Goal: Use online tool/utility: Utilize a website feature to perform a specific function

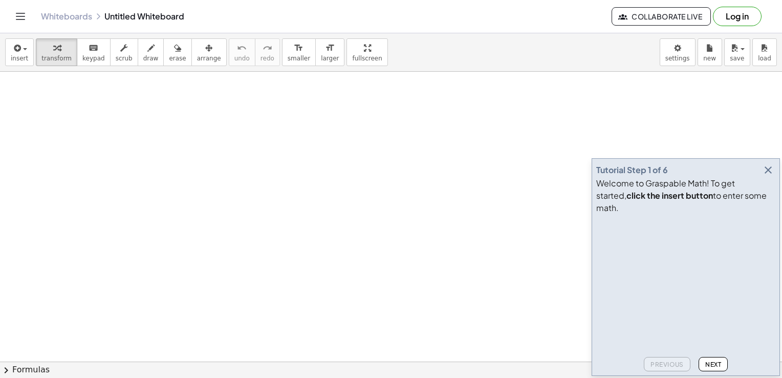
click at [769, 176] on icon "button" at bounding box center [768, 170] width 12 height 12
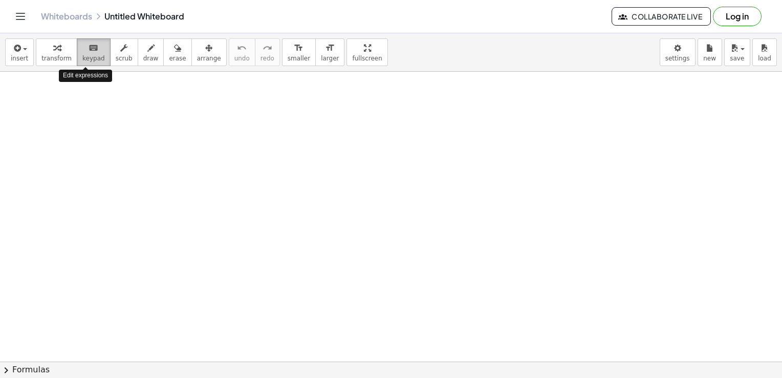
click at [82, 52] on div "keyboard" at bounding box center [93, 47] width 23 height 12
click at [21, 52] on span "button" at bounding box center [22, 49] width 2 height 7
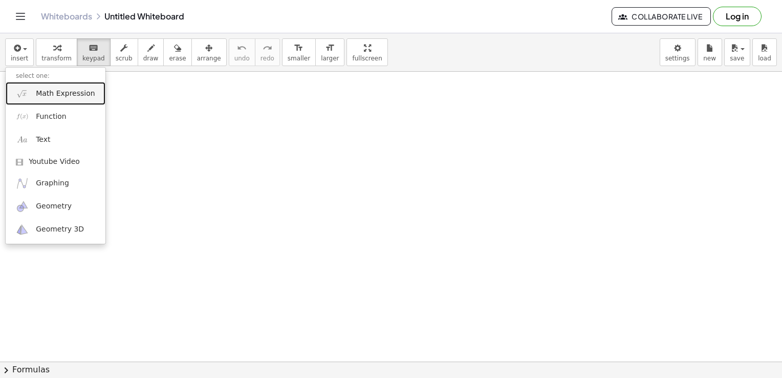
click at [49, 95] on span "Math Expression" at bounding box center [65, 94] width 59 height 10
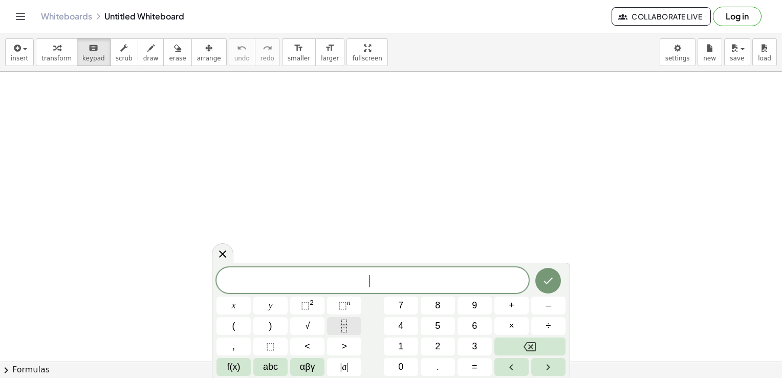
click at [338, 333] on button "Fraction" at bounding box center [344, 326] width 34 height 18
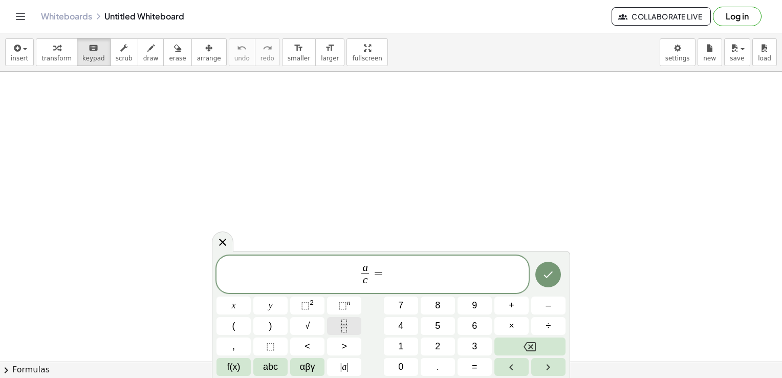
click at [340, 322] on icon "Fraction" at bounding box center [344, 326] width 13 height 13
click at [547, 276] on icon "Done" at bounding box center [548, 274] width 12 height 12
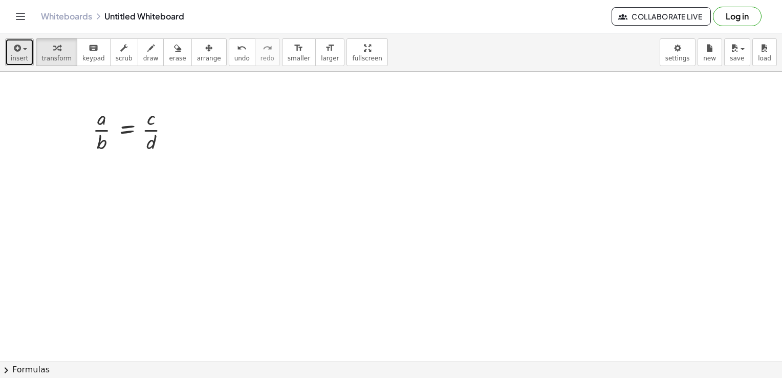
click at [17, 44] on icon "button" at bounding box center [16, 48] width 9 height 12
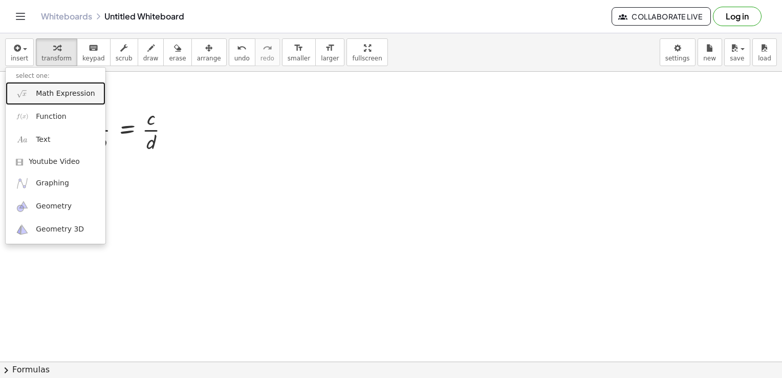
click at [34, 84] on link "Math Expression" at bounding box center [56, 93] width 100 height 23
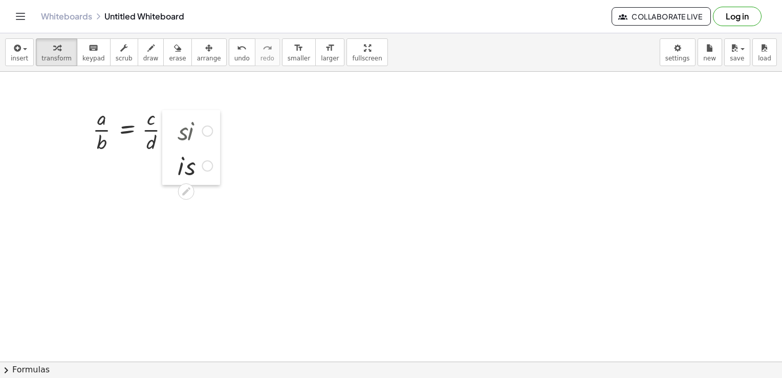
drag, startPoint x: 276, startPoint y: 119, endPoint x: 175, endPoint y: 128, distance: 101.8
click at [175, 128] on div at bounding box center [169, 147] width 15 height 75
click at [186, 165] on div at bounding box center [195, 164] width 45 height 35
drag, startPoint x: 275, startPoint y: 118, endPoint x: 166, endPoint y: 126, distance: 109.4
click at [166, 126] on div at bounding box center [162, 130] width 15 height 40
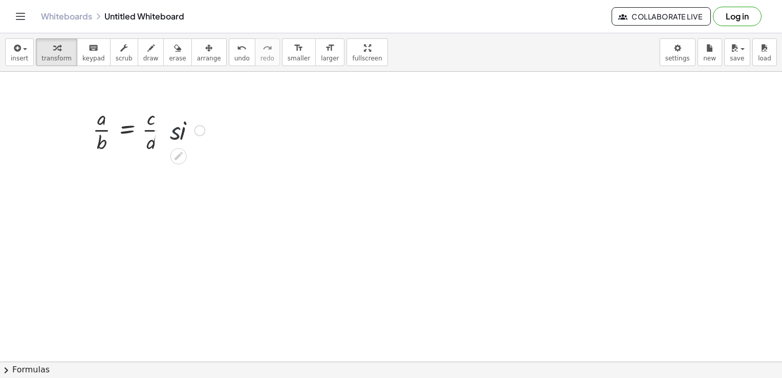
click at [174, 123] on div at bounding box center [187, 129] width 45 height 35
drag, startPoint x: 164, startPoint y: 121, endPoint x: 155, endPoint y: 121, distance: 9.2
click at [155, 121] on div at bounding box center [152, 130] width 15 height 40
drag, startPoint x: 158, startPoint y: 121, endPoint x: 164, endPoint y: 121, distance: 6.7
click at [164, 121] on div at bounding box center [159, 130] width 15 height 40
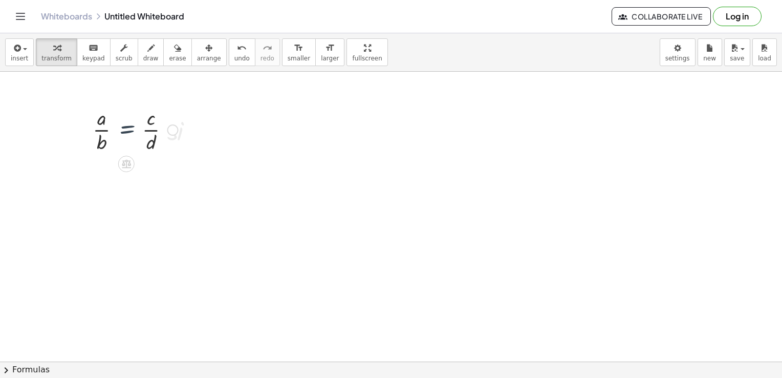
drag, startPoint x: 120, startPoint y: 118, endPoint x: 114, endPoint y: 118, distance: 6.1
click at [114, 118] on div at bounding box center [136, 128] width 96 height 51
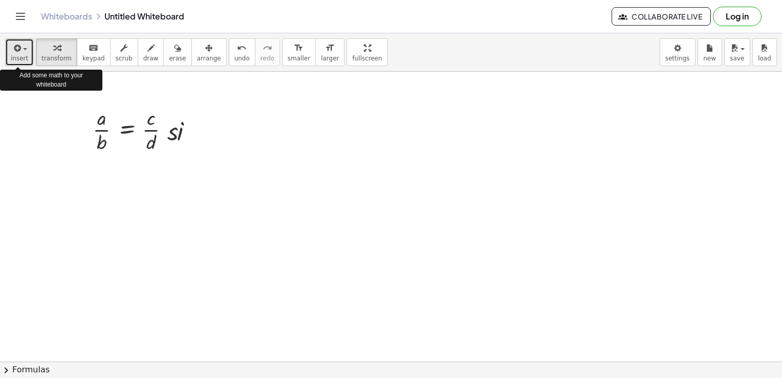
click at [19, 42] on icon "button" at bounding box center [16, 48] width 9 height 12
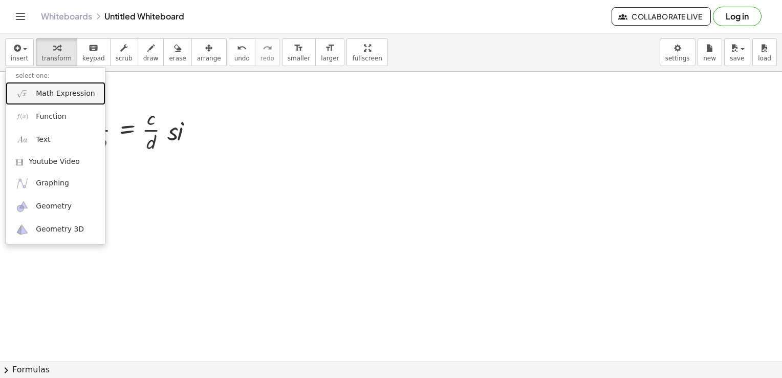
click at [45, 90] on span "Math Expression" at bounding box center [65, 94] width 59 height 10
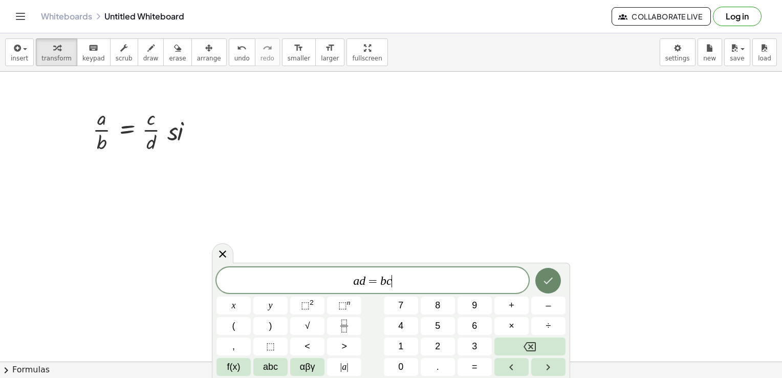
click at [547, 281] on icon "Done" at bounding box center [548, 280] width 12 height 12
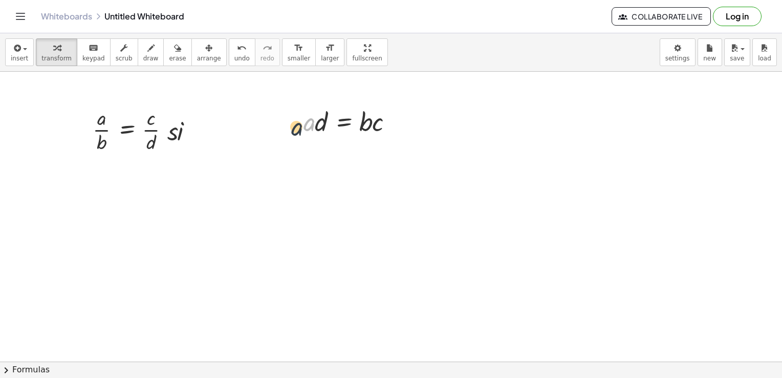
drag, startPoint x: 305, startPoint y: 105, endPoint x: 281, endPoint y: 113, distance: 25.7
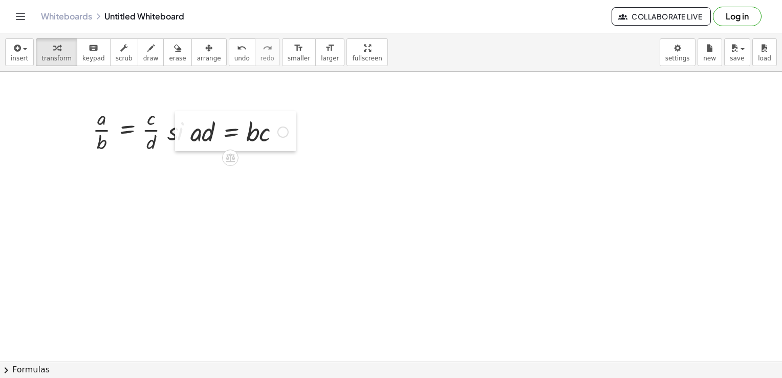
drag, startPoint x: 296, startPoint y: 113, endPoint x: 183, endPoint y: 123, distance: 113.6
click at [183, 123] on div at bounding box center [182, 131] width 15 height 40
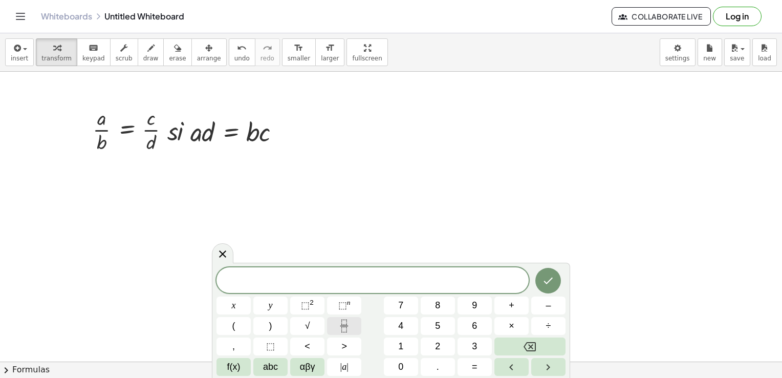
click at [356, 332] on button "Fraction" at bounding box center [344, 326] width 34 height 18
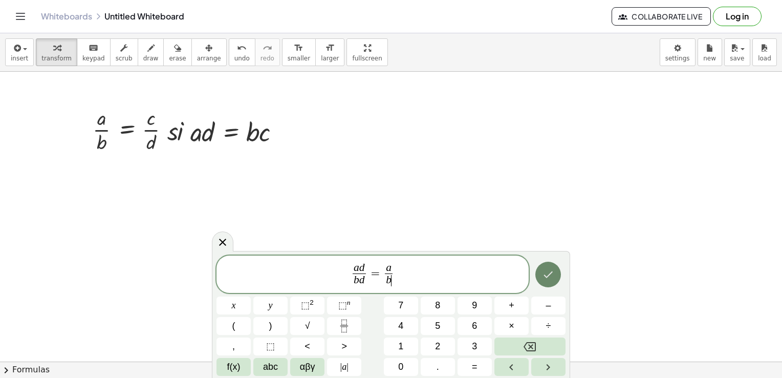
click at [542, 284] on button "Done" at bounding box center [549, 275] width 26 height 26
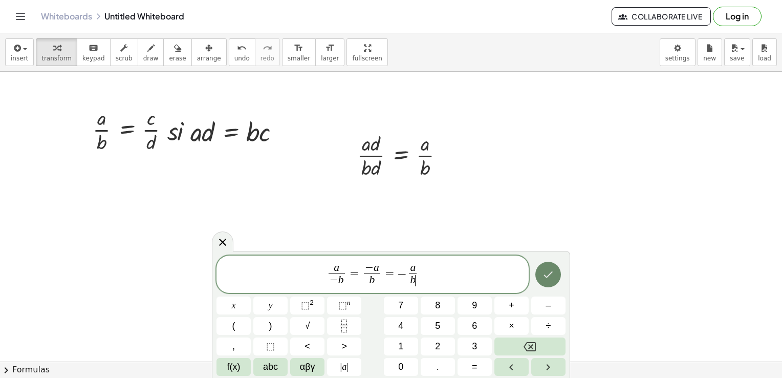
click at [549, 275] on icon "Done" at bounding box center [548, 274] width 12 height 12
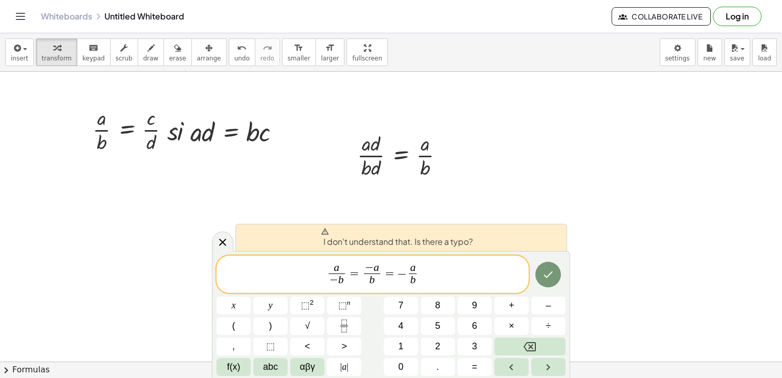
click at [433, 235] on span at bounding box center [397, 231] width 152 height 8
click at [543, 271] on icon "Done" at bounding box center [548, 274] width 12 height 12
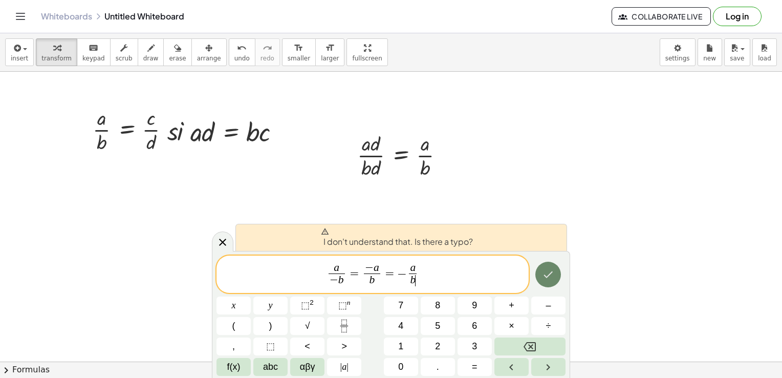
click at [543, 271] on icon "Done" at bounding box center [548, 274] width 12 height 12
click at [370, 268] on span "−" at bounding box center [369, 267] width 9 height 11
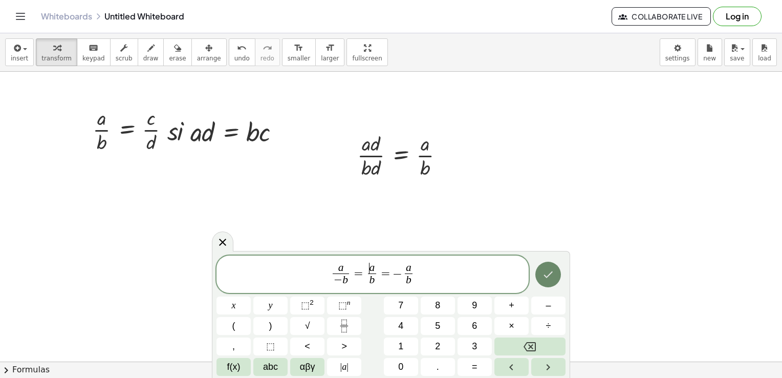
click at [548, 275] on icon "Done" at bounding box center [548, 274] width 9 height 7
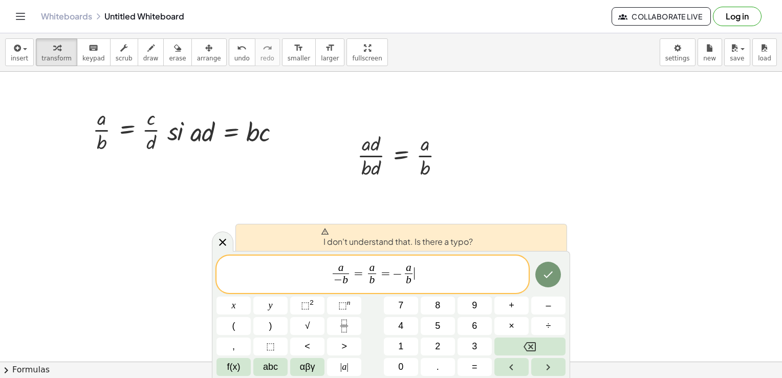
click at [423, 277] on span "a − b ​ = a b ​ = − a b ​ ​" at bounding box center [373, 275] width 312 height 27
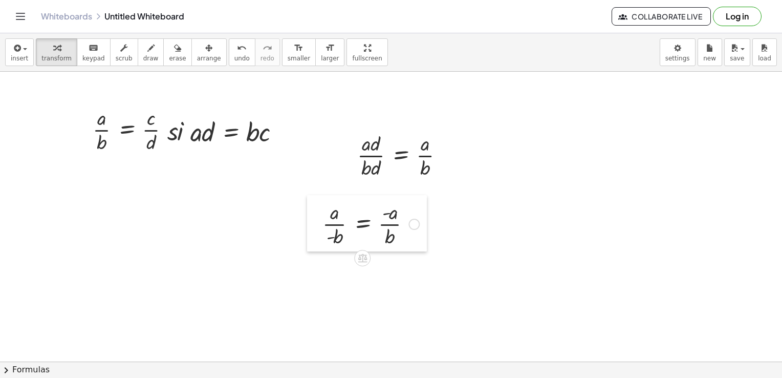
drag, startPoint x: 491, startPoint y: 243, endPoint x: 322, endPoint y: 211, distance: 172.3
click at [322, 211] on div at bounding box center [314, 223] width 15 height 56
click at [14, 60] on span "insert" at bounding box center [19, 58] width 17 height 7
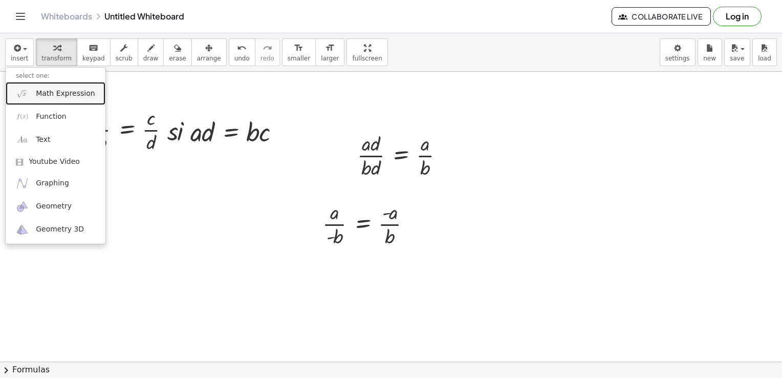
click at [28, 85] on link "Math Expression" at bounding box center [56, 93] width 100 height 23
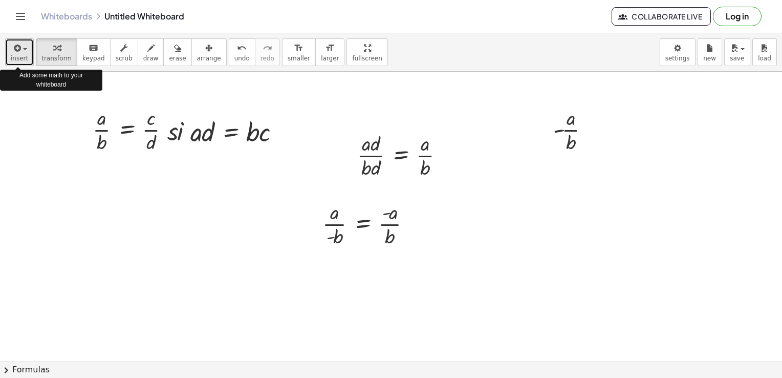
click at [15, 55] on span "insert" at bounding box center [19, 58] width 17 height 7
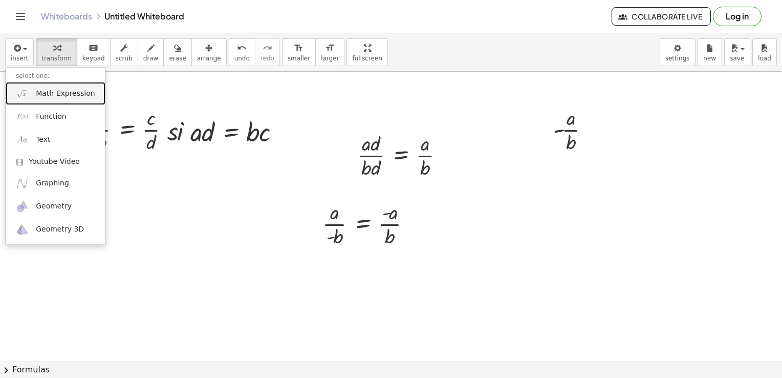
click at [25, 99] on link "Math Expression" at bounding box center [56, 93] width 100 height 23
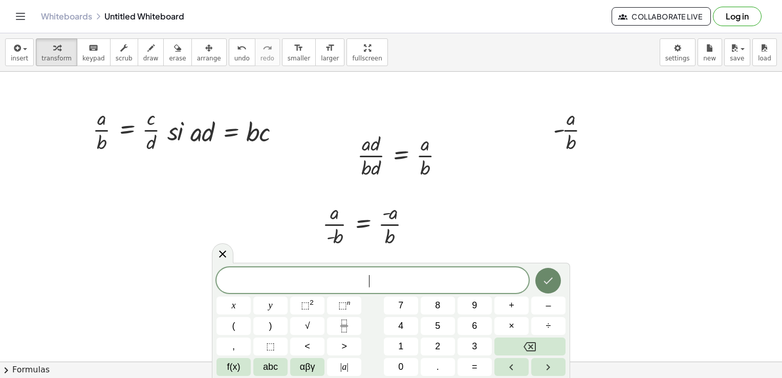
click at [554, 289] on button "Done" at bounding box center [549, 281] width 26 height 26
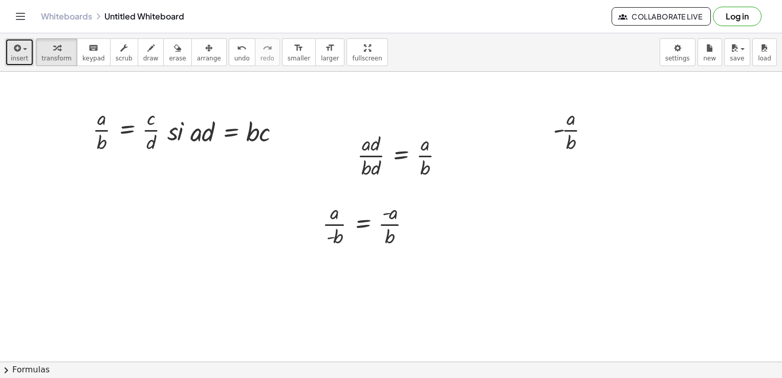
click at [23, 51] on div "button" at bounding box center [19, 47] width 17 height 12
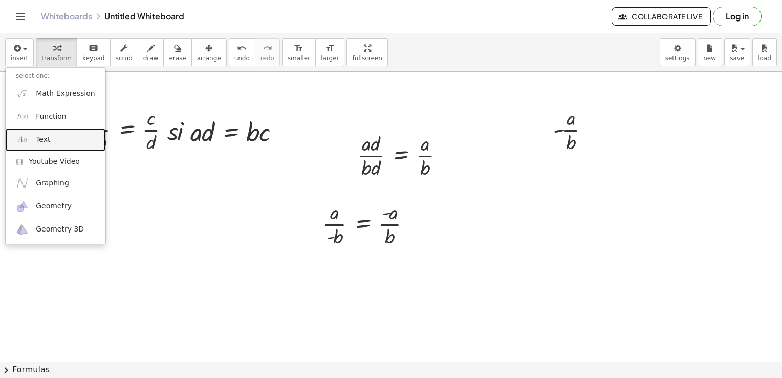
click at [44, 136] on span "Text" at bounding box center [43, 140] width 14 height 10
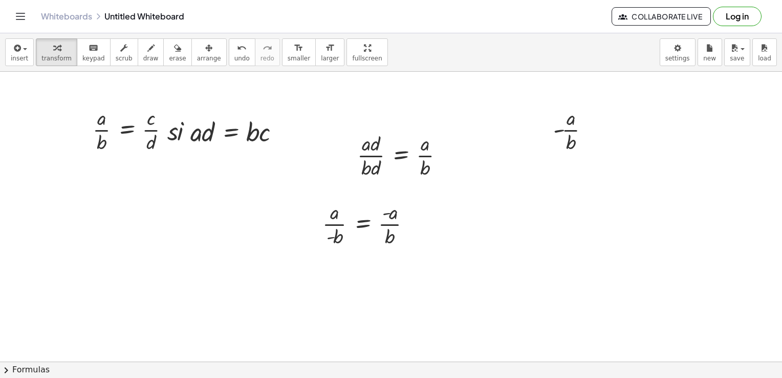
click at [569, 132] on div at bounding box center [575, 128] width 55 height 51
drag, startPoint x: 551, startPoint y: 119, endPoint x: 414, endPoint y: 214, distance: 166.3
click at [414, 214] on div at bounding box center [408, 224] width 15 height 56
click at [363, 220] on div at bounding box center [370, 223] width 107 height 51
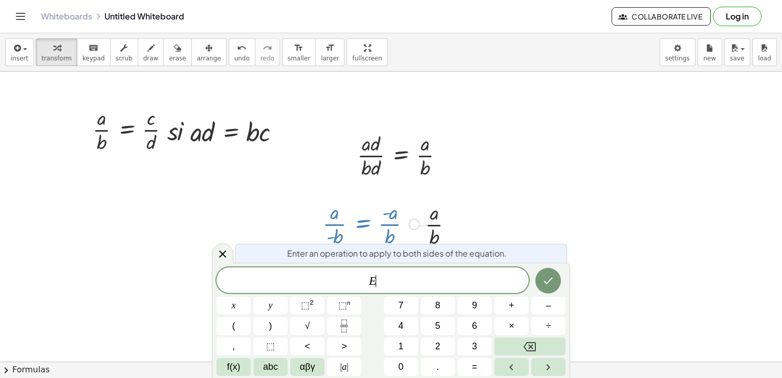
drag, startPoint x: 363, startPoint y: 223, endPoint x: 414, endPoint y: 229, distance: 52.0
click at [363, 224] on div "· a · - b = · - a · b" at bounding box center [363, 224] width 0 height 0
click at [551, 286] on icon "Done" at bounding box center [548, 280] width 12 height 12
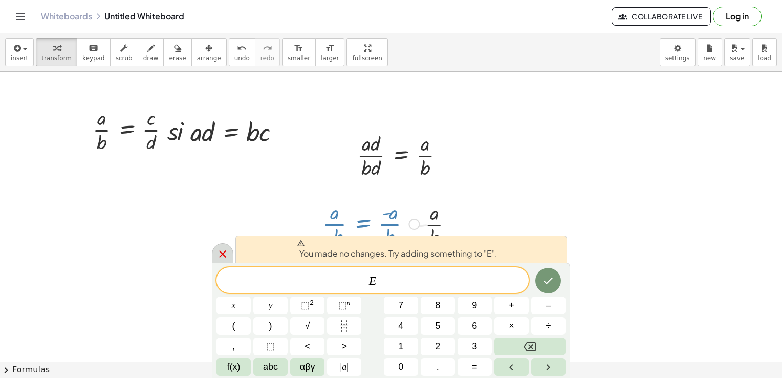
click at [224, 252] on icon at bounding box center [222, 253] width 7 height 7
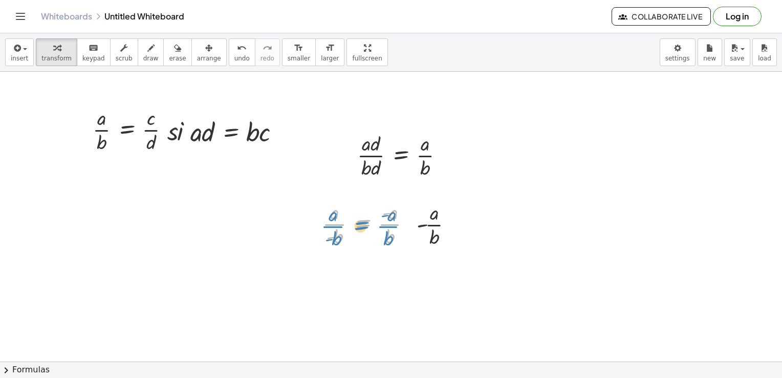
click at [360, 229] on div at bounding box center [370, 223] width 107 height 51
click at [15, 58] on span "insert" at bounding box center [19, 58] width 17 height 7
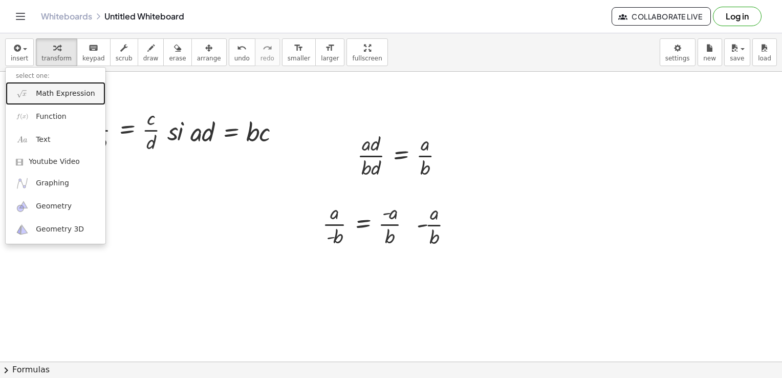
click at [47, 101] on link "Math Expression" at bounding box center [56, 93] width 100 height 23
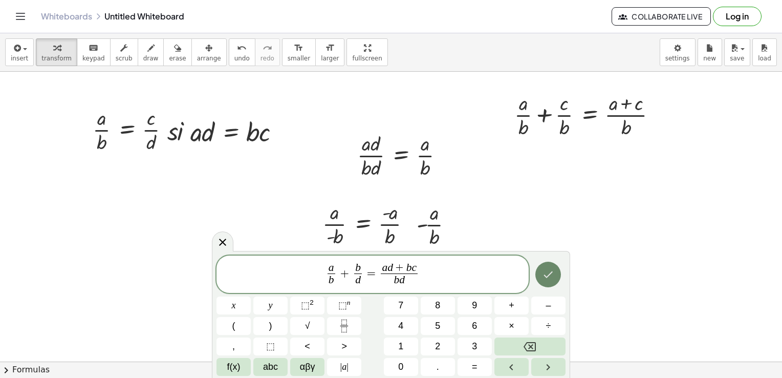
click at [553, 273] on icon "Done" at bounding box center [548, 274] width 12 height 12
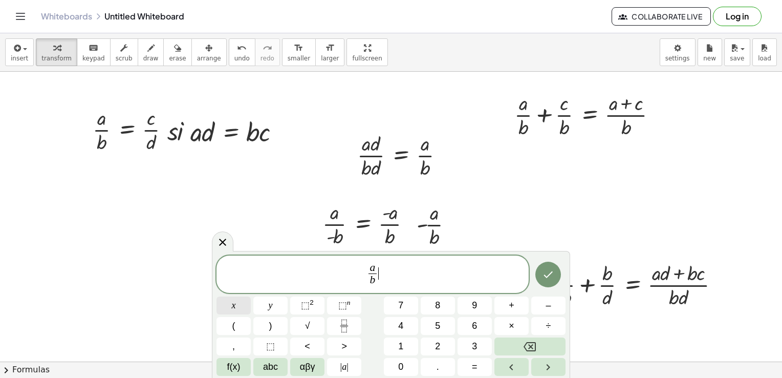
click at [222, 306] on button "x" at bounding box center [234, 305] width 34 height 18
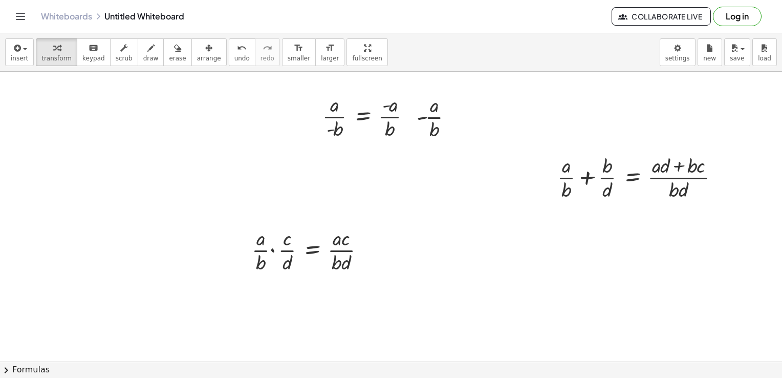
scroll to position [108, 0]
click at [371, 290] on div at bounding box center [391, 287] width 782 height 647
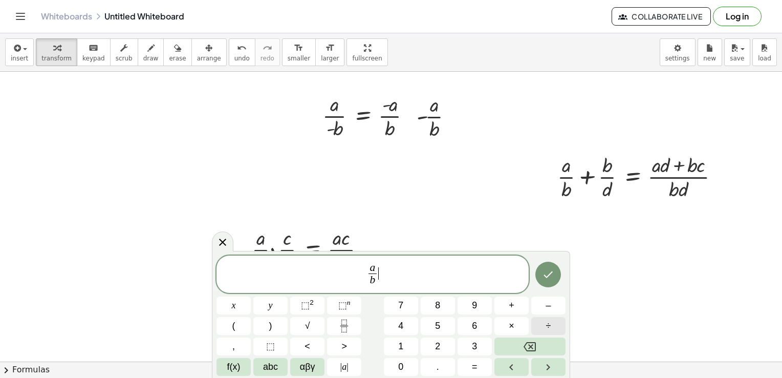
click at [545, 329] on button "÷" at bounding box center [548, 326] width 34 height 18
click at [553, 277] on icon "Done" at bounding box center [548, 274] width 12 height 12
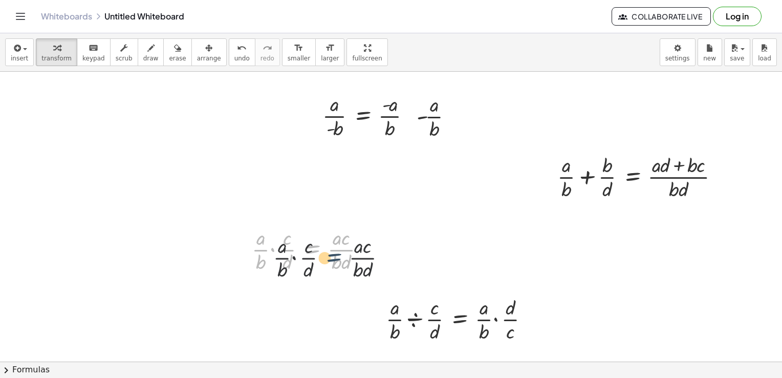
drag, startPoint x: 309, startPoint y: 241, endPoint x: 329, endPoint y: 247, distance: 21.0
click at [329, 247] on div at bounding box center [313, 248] width 132 height 51
drag, startPoint x: 312, startPoint y: 248, endPoint x: 325, endPoint y: 249, distance: 13.3
click at [325, 249] on div at bounding box center [313, 248] width 132 height 51
drag, startPoint x: 338, startPoint y: 243, endPoint x: 335, endPoint y: 238, distance: 6.0
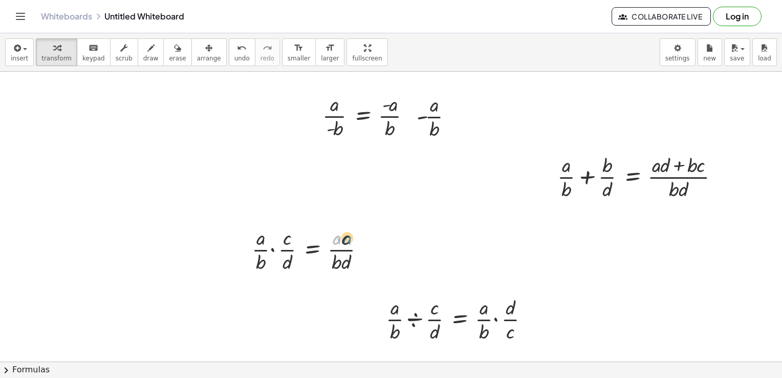
click at [335, 238] on div at bounding box center [313, 248] width 132 height 51
drag, startPoint x: 338, startPoint y: 249, endPoint x: 552, endPoint y: 318, distance: 225.1
drag, startPoint x: 346, startPoint y: 249, endPoint x: 491, endPoint y: 310, distance: 157.4
